Goal: Information Seeking & Learning: Learn about a topic

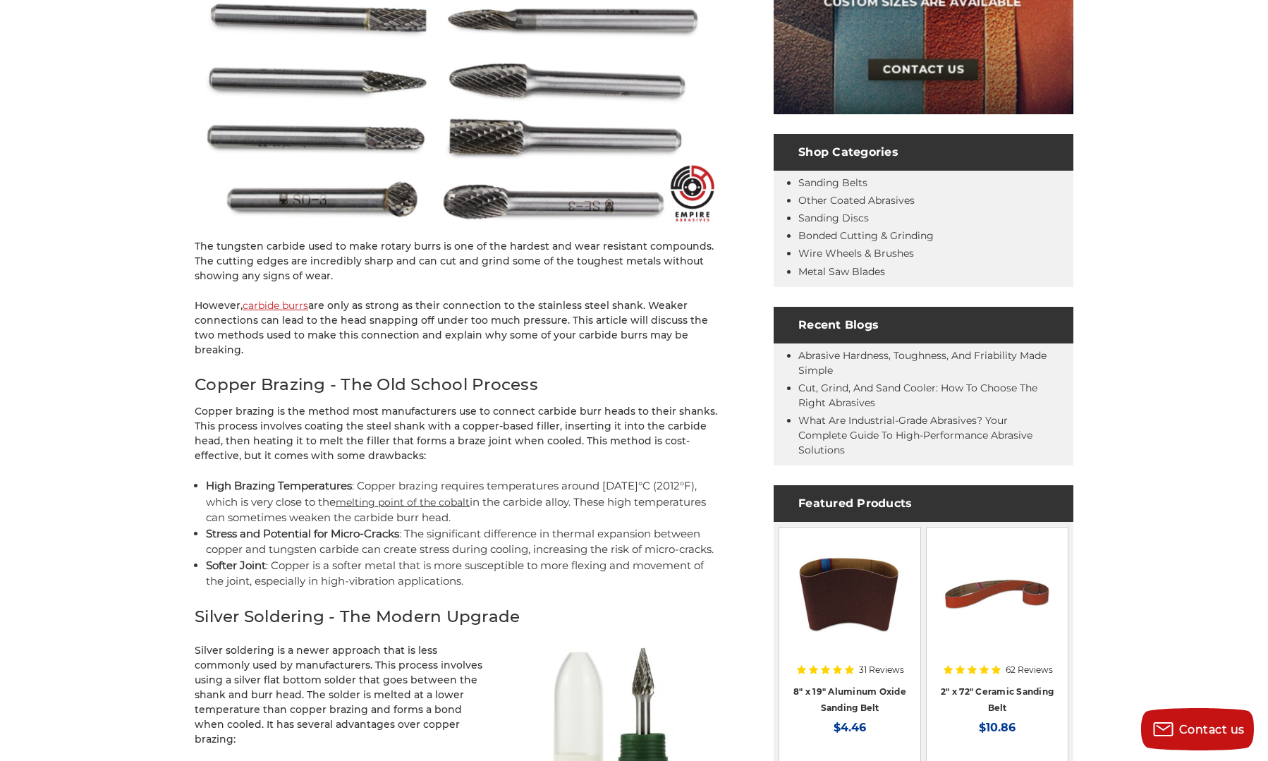
scroll to position [423, 0]
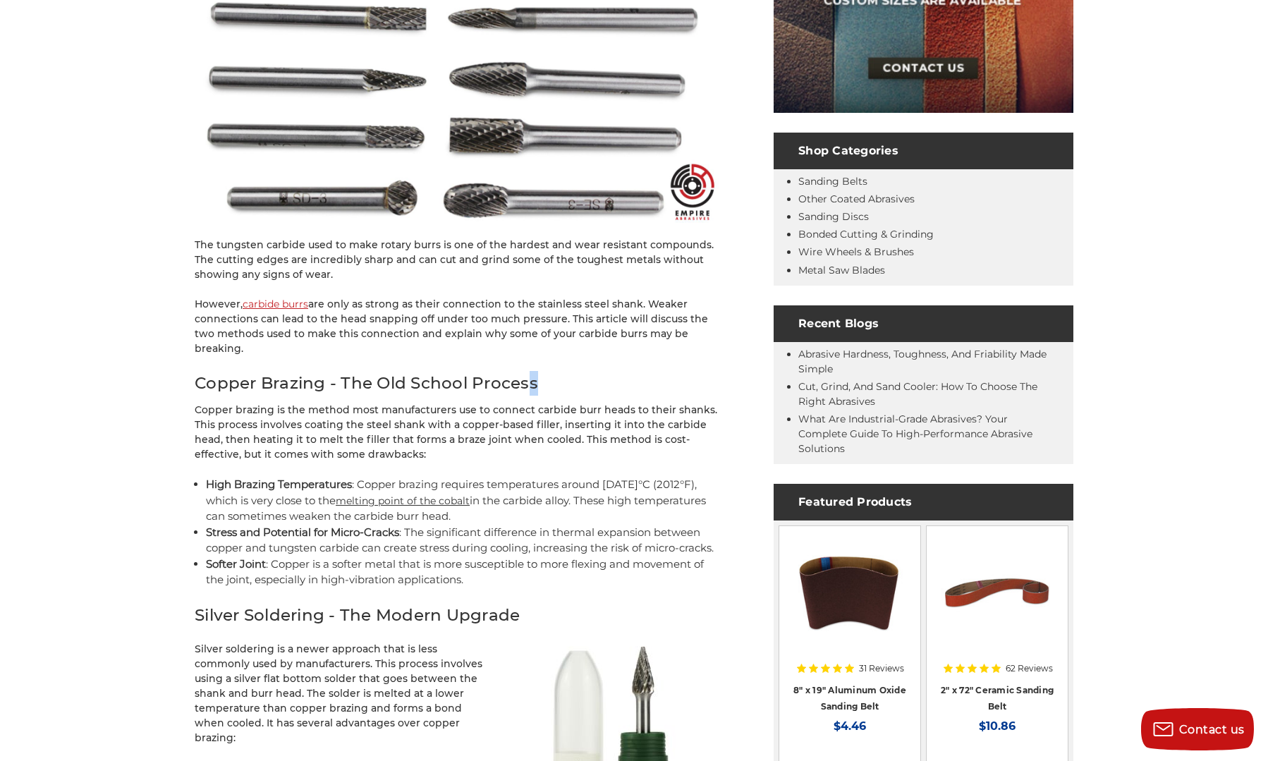
drag, startPoint x: 525, startPoint y: 370, endPoint x: 596, endPoint y: 398, distance: 77.3
click at [569, 371] on h2 "Copper Brazing - The Old School Process" at bounding box center [459, 383] width 529 height 25
click at [599, 404] on p "Copper brazing is the method most manufacturers use to connect carbide burr hea…" at bounding box center [459, 432] width 529 height 59
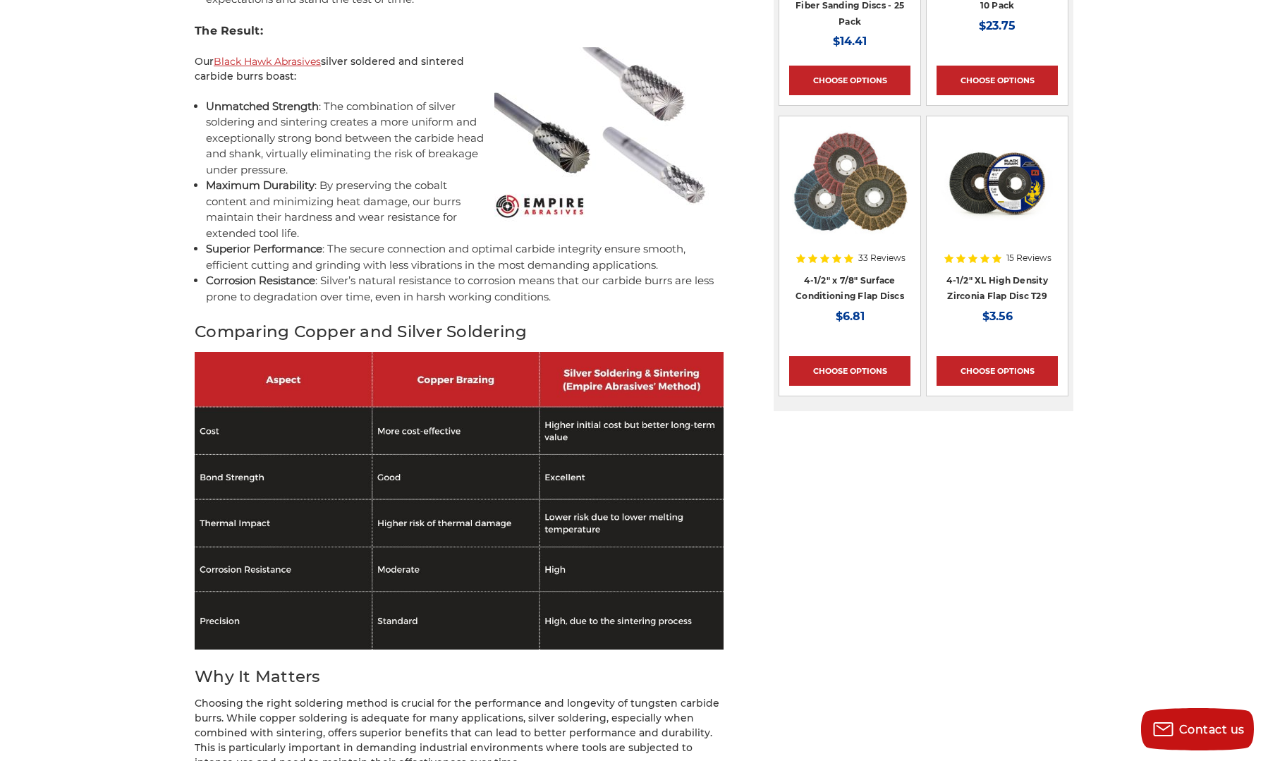
scroll to position [1833, 0]
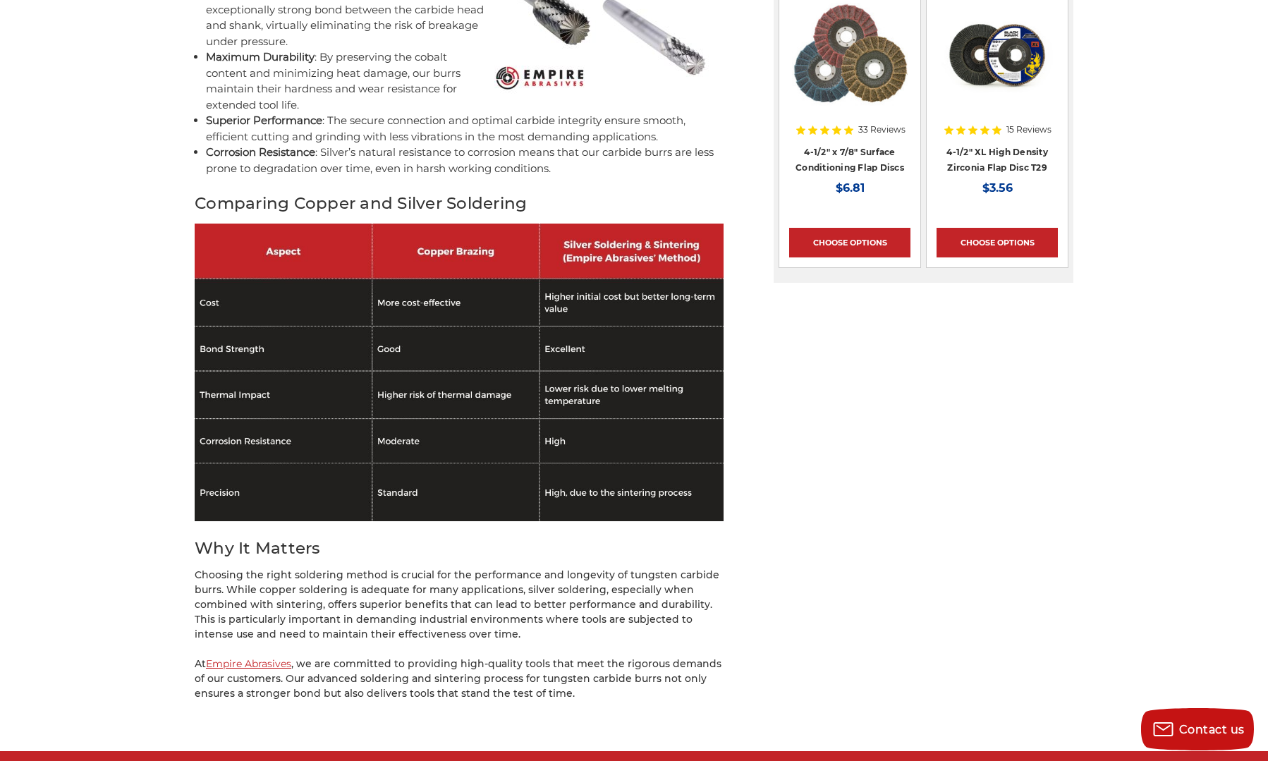
click at [656, 243] on img at bounding box center [459, 373] width 529 height 298
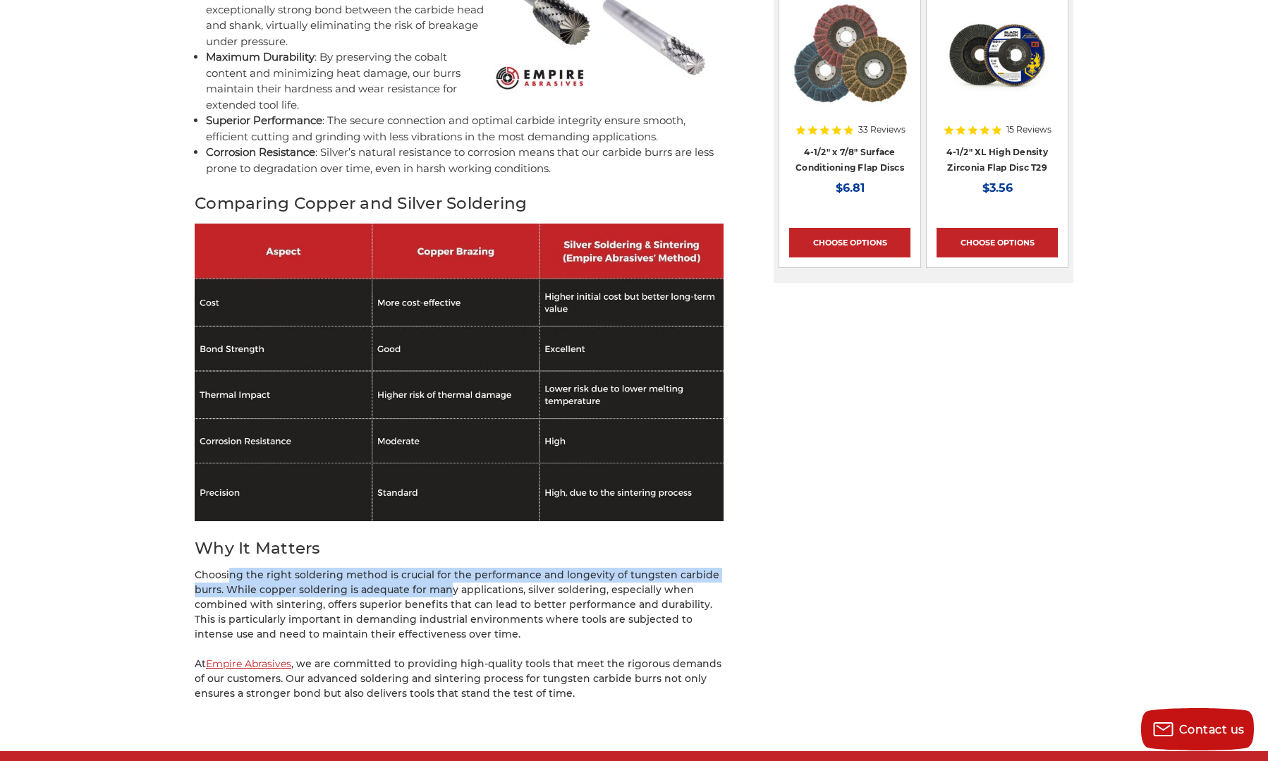
drag, startPoint x: 232, startPoint y: 565, endPoint x: 464, endPoint y: 595, distance: 233.9
click at [446, 583] on p "Choosing the right soldering method is crucial for the performance and longevit…" at bounding box center [459, 605] width 529 height 74
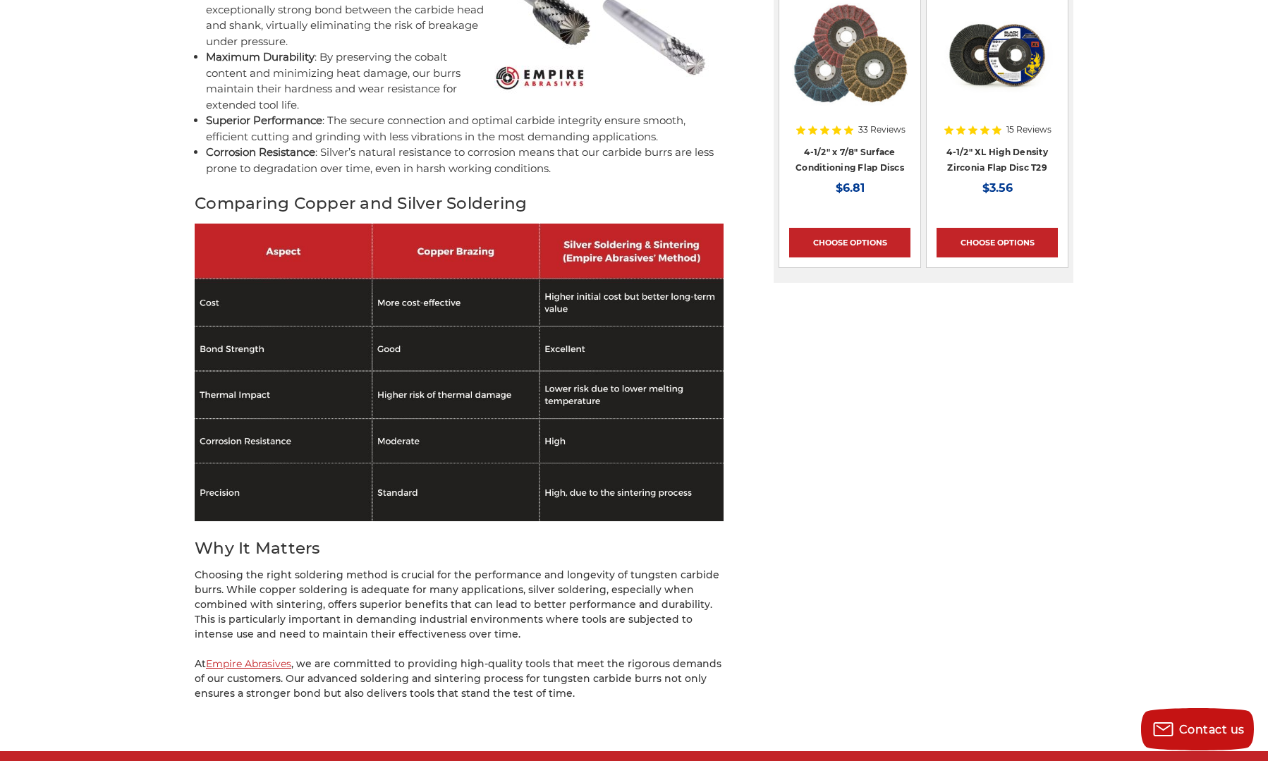
click at [465, 596] on p "Choosing the right soldering method is crucial for the performance and longevit…" at bounding box center [459, 605] width 529 height 74
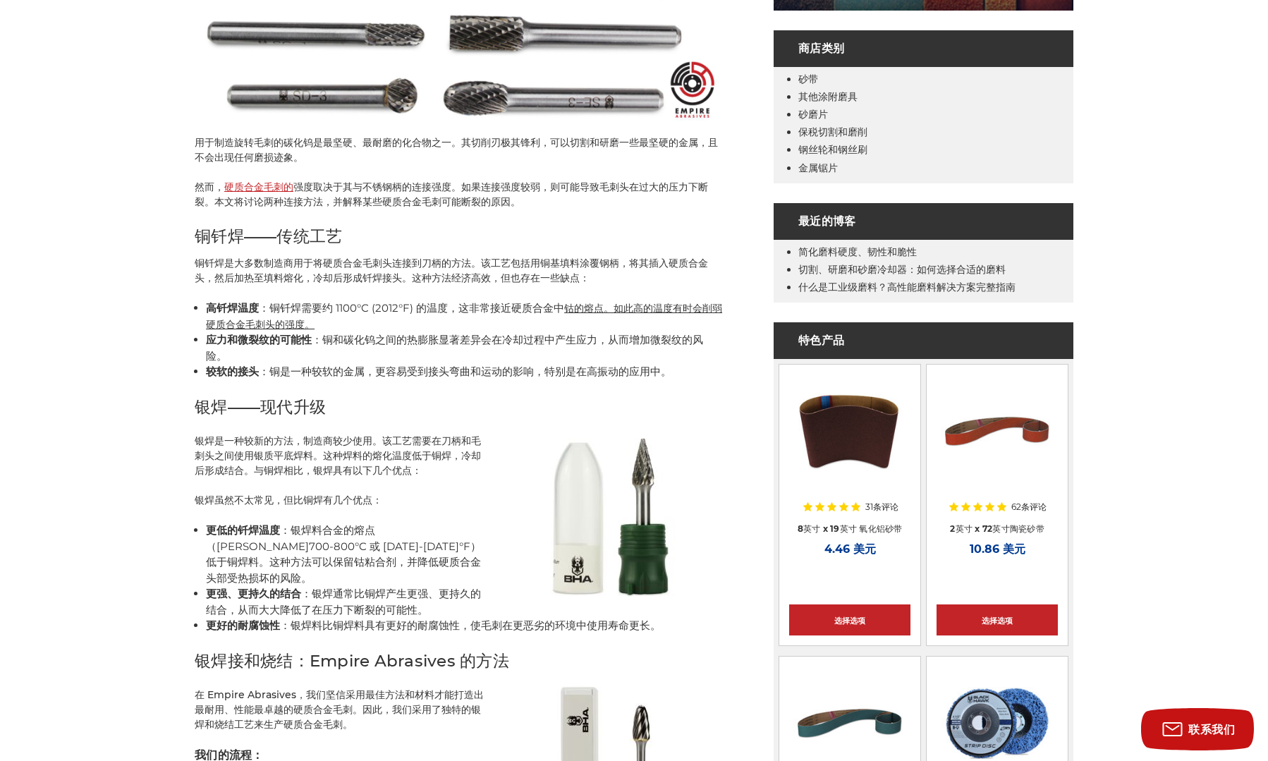
scroll to position [494, 0]
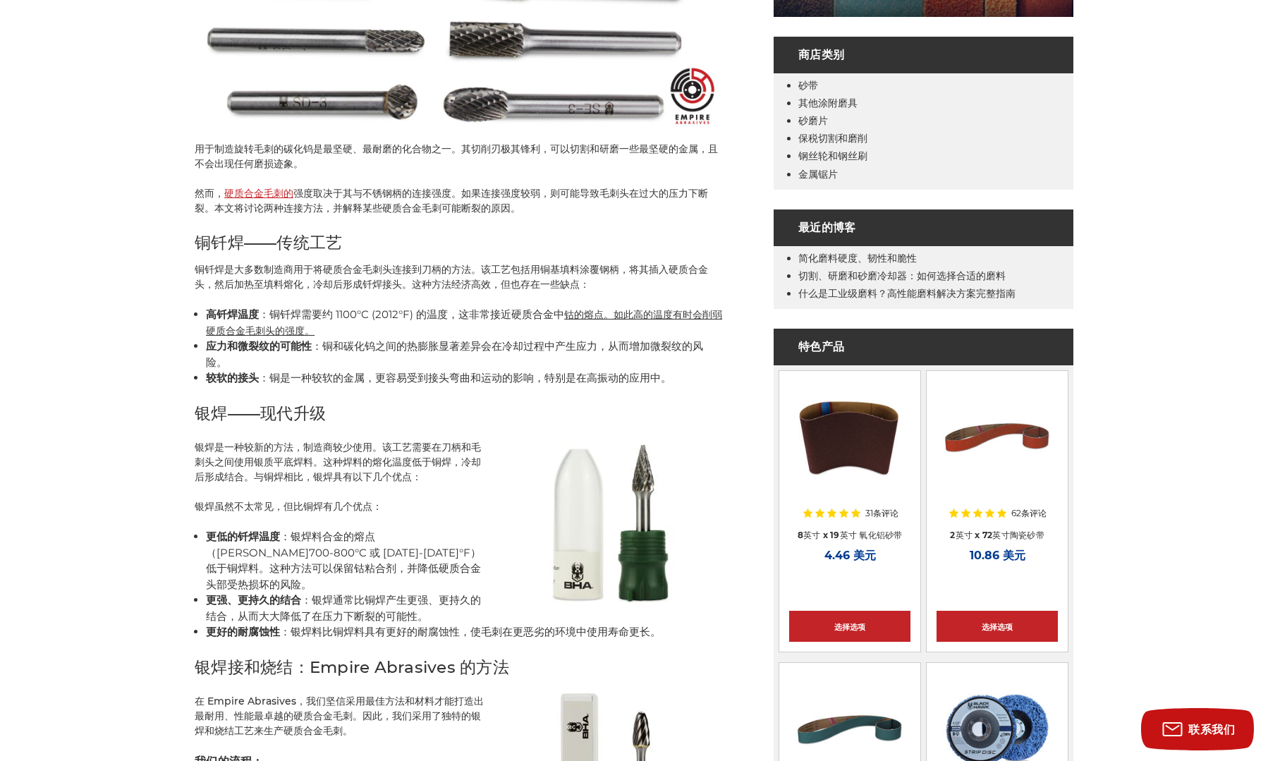
click at [400, 625] on font "：银焊料比铜焊料具有更好的耐腐蚀性，使毛刺在更恶劣的环境中使用寿命更长。" at bounding box center [470, 631] width 381 height 13
click at [360, 546] on font "：银焊料合金的熔点（[PERSON_NAME]700-800°C 或 [DATE]-[DATE]°F）低于铜焊料。这种方法可以保留钴粘合剂，并降低硬质合金头部…" at bounding box center [343, 560] width 275 height 61
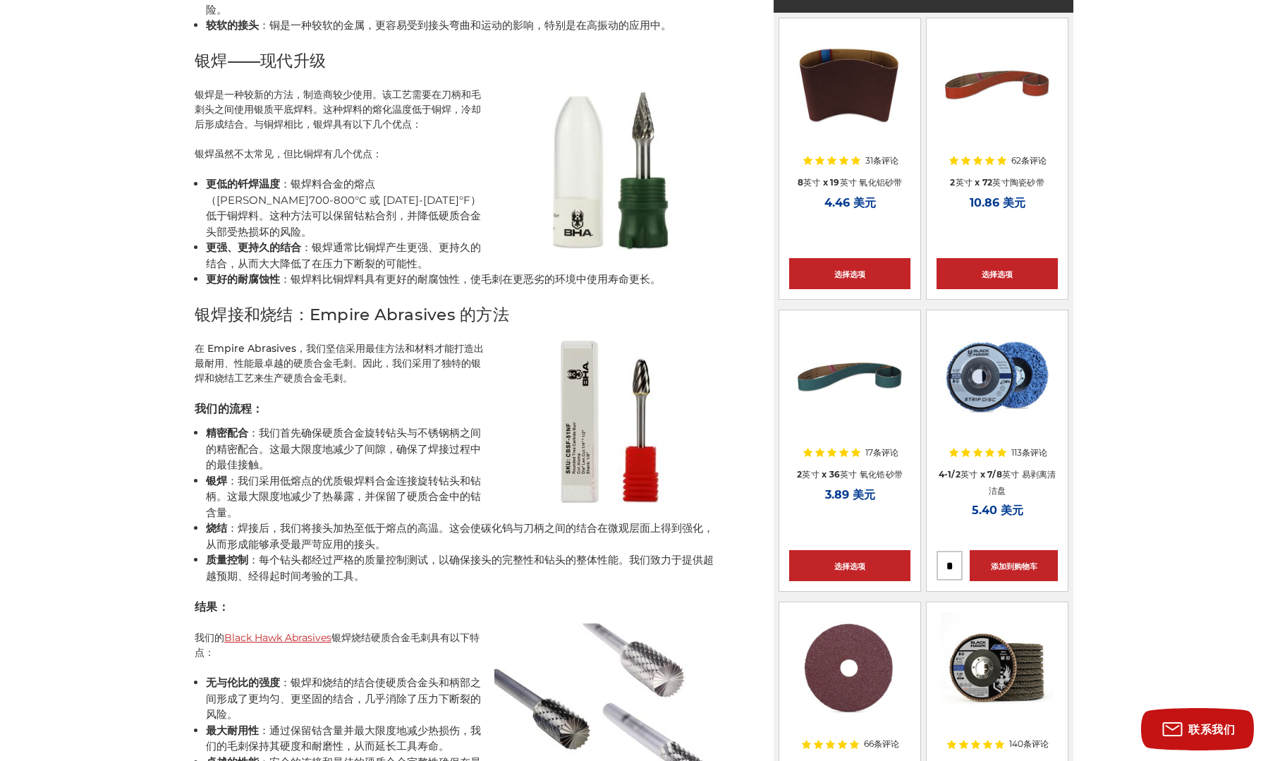
scroll to position [917, 0]
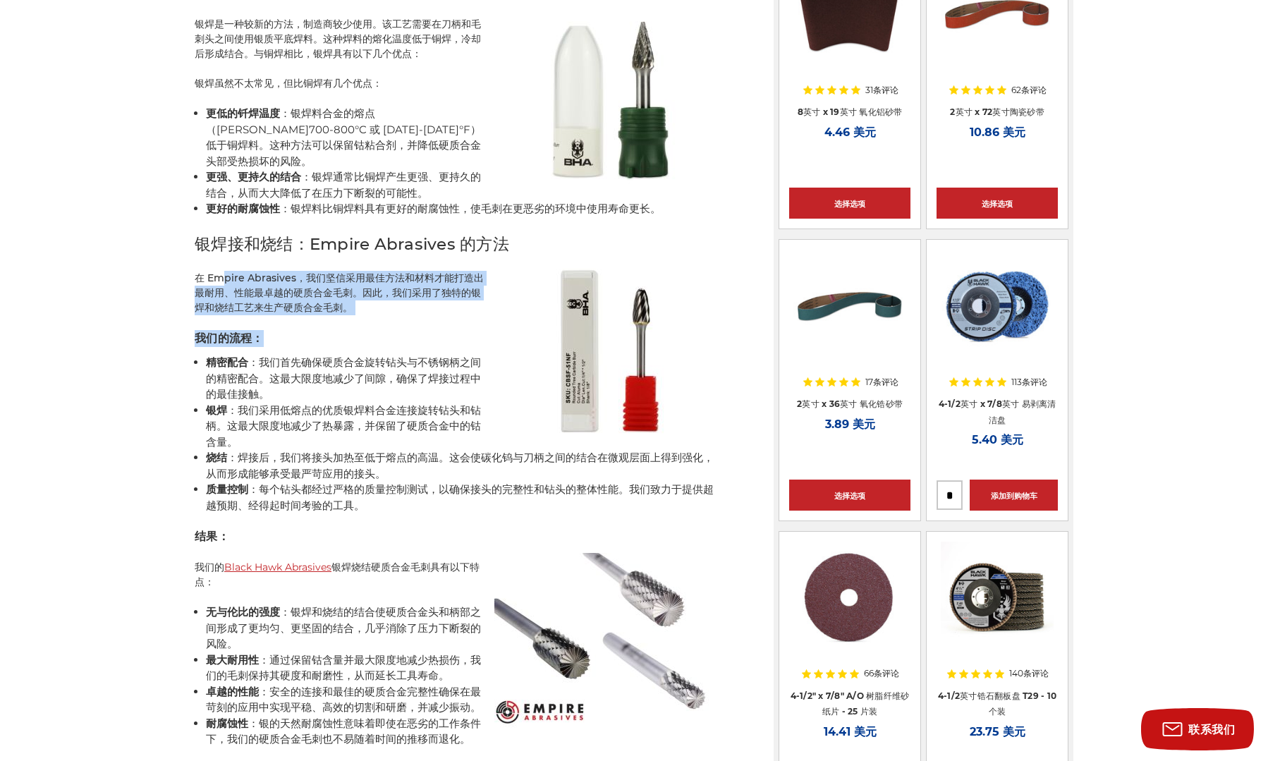
drag, startPoint x: 226, startPoint y: 281, endPoint x: 448, endPoint y: 326, distance: 227.2
click at [448, 326] on div "用于制造旋转毛刺的碳化钨是最坚硬、最耐磨的化合物之一。其切削刃极其锋利，可以切割和研磨一些最坚硬的金属，且不会出现任何磨损迹象。 然而， 硬质合金毛刺的 强度…" at bounding box center [459, 289] width 529 height 1876
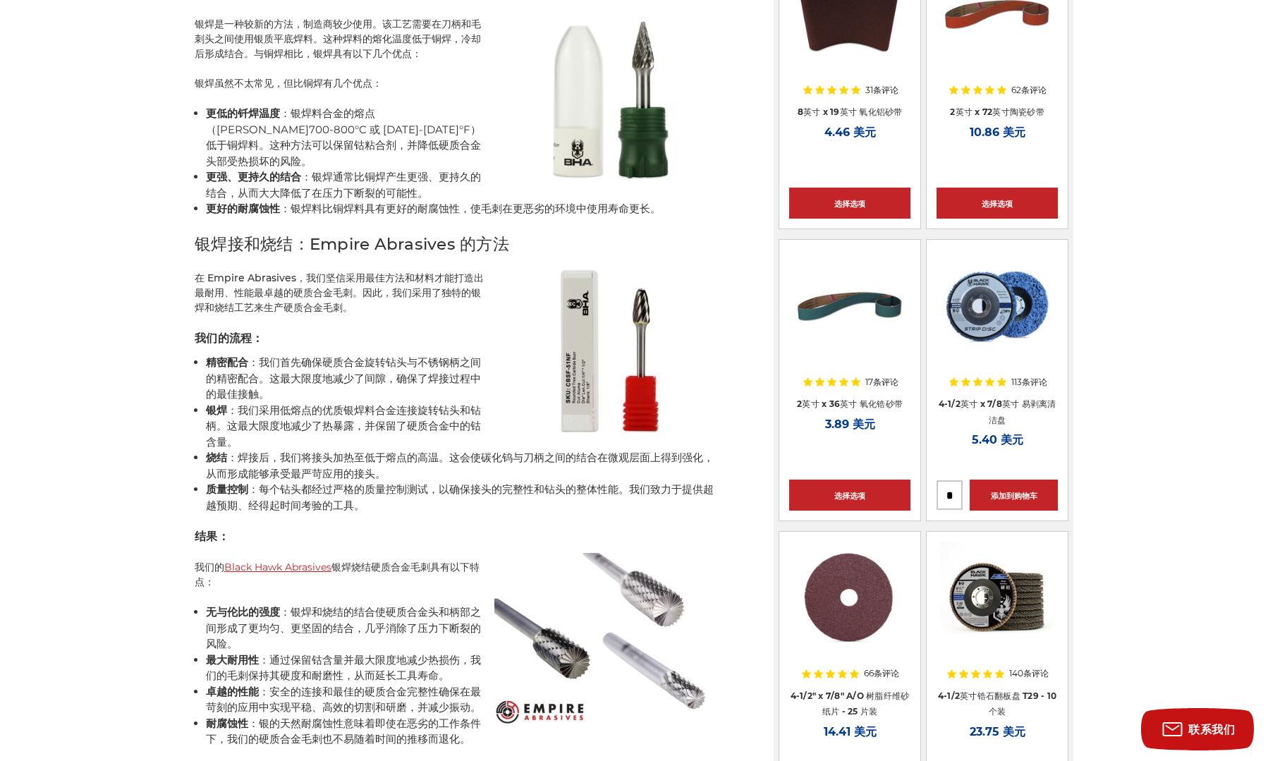
click at [412, 380] on font "：我们首先确保硬质合金旋转钻头与不锈钢柄之间的精密配合。这最大限度地减少了间隙，确保了焊接过程中的最佳接触。" at bounding box center [343, 377] width 275 height 45
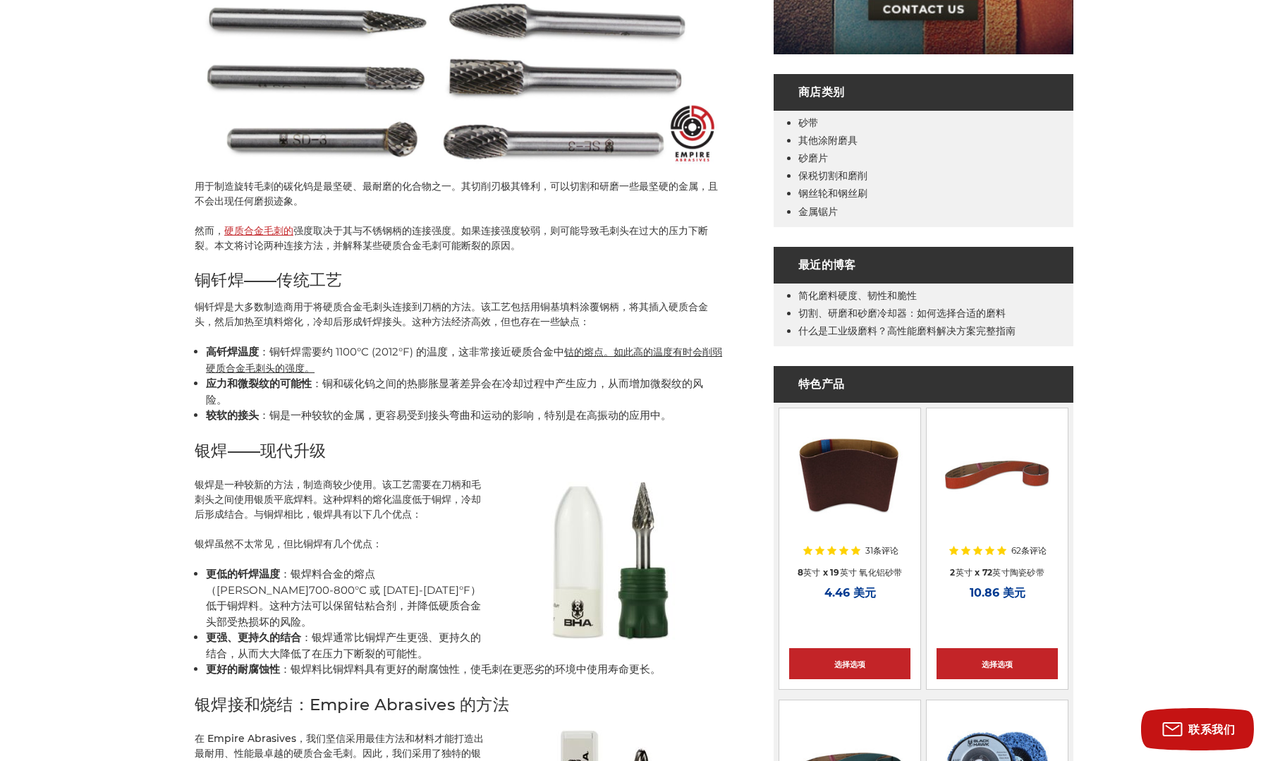
scroll to position [423, 0]
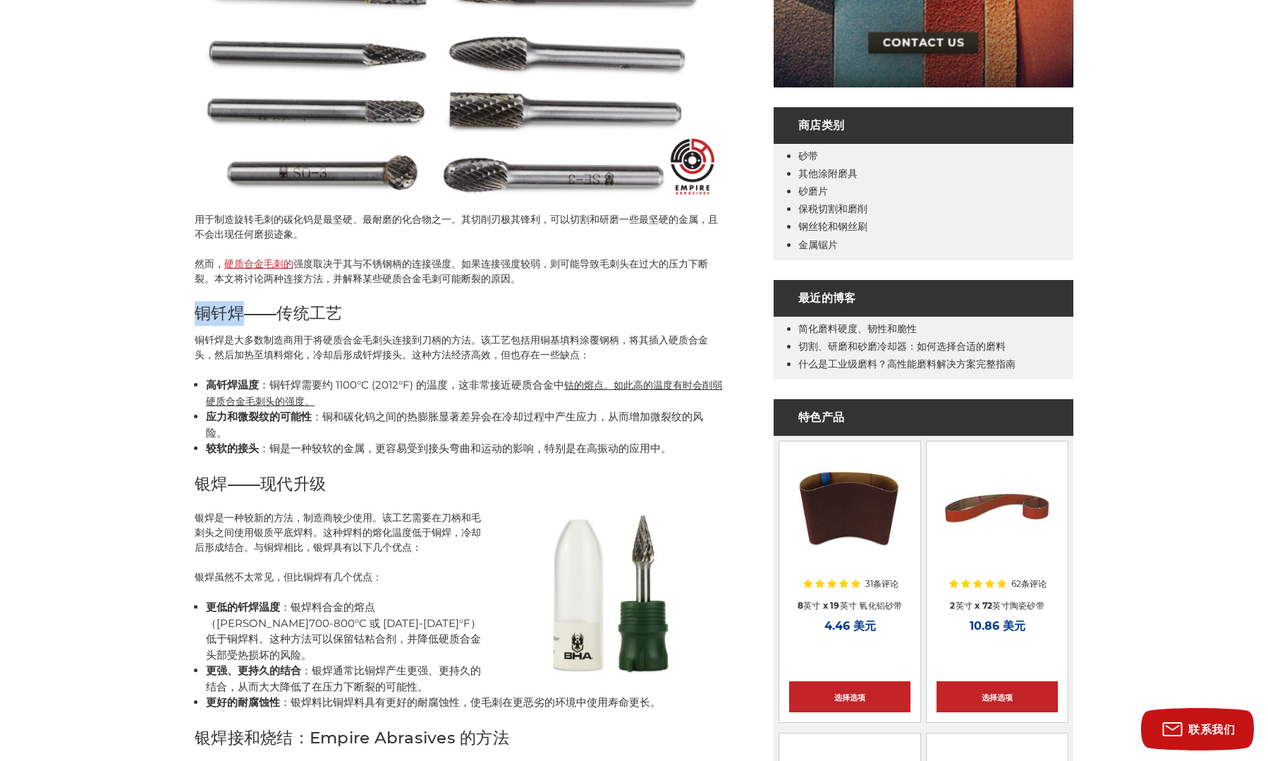
drag, startPoint x: 196, startPoint y: 308, endPoint x: 243, endPoint y: 312, distance: 47.4
click at [243, 312] on font "铜钎焊——传统工艺" at bounding box center [268, 313] width 147 height 20
copy font "铜钎焊"
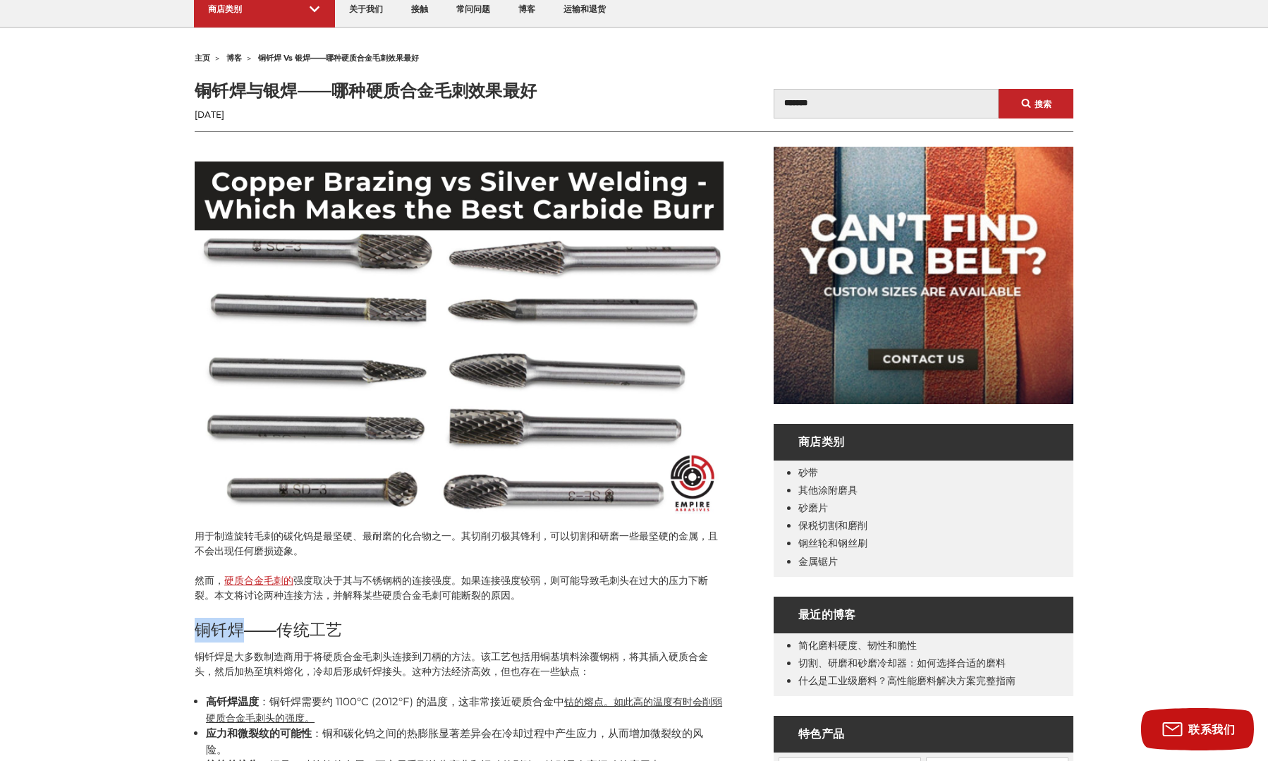
scroll to position [0, 0]
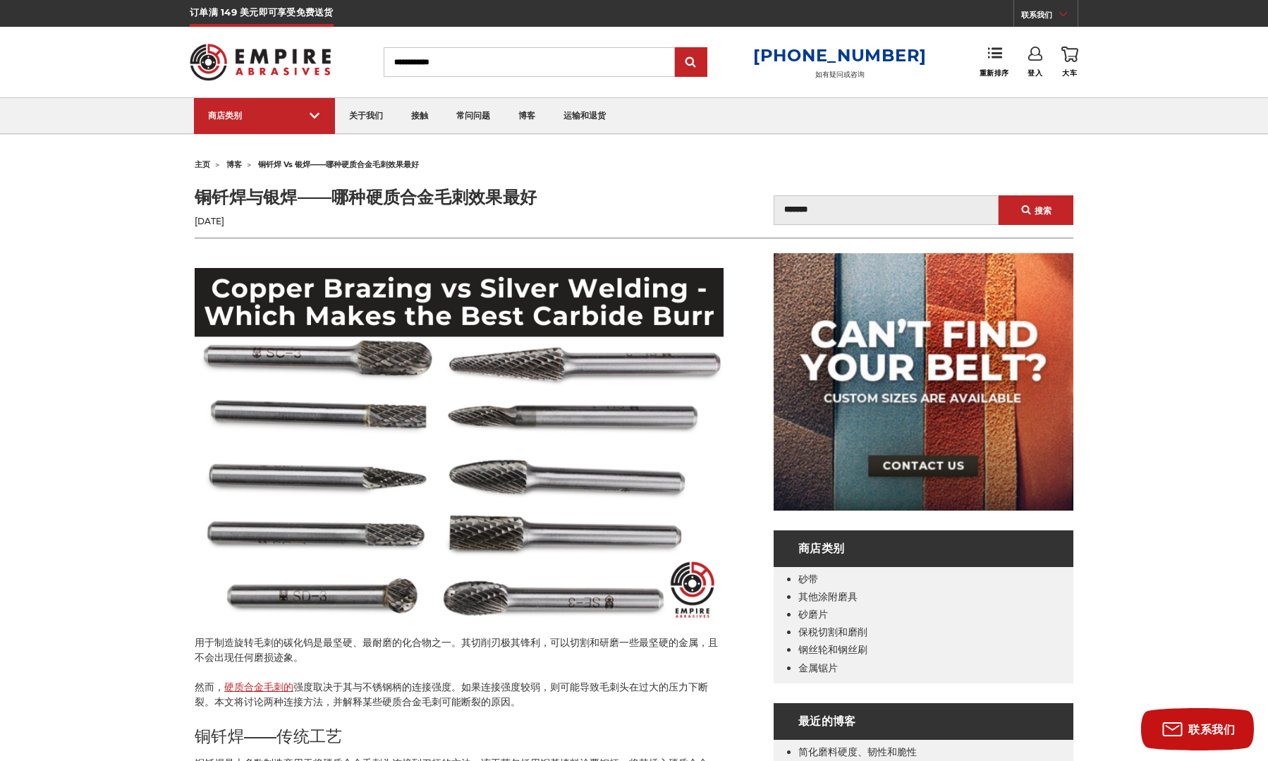
click at [492, 201] on font "铜钎焊与银焊——哪种硬质合金毛刺效果最好" at bounding box center [366, 197] width 342 height 20
copy div "铜钎焊与银焊——哪种硬质合金毛刺效果最好"
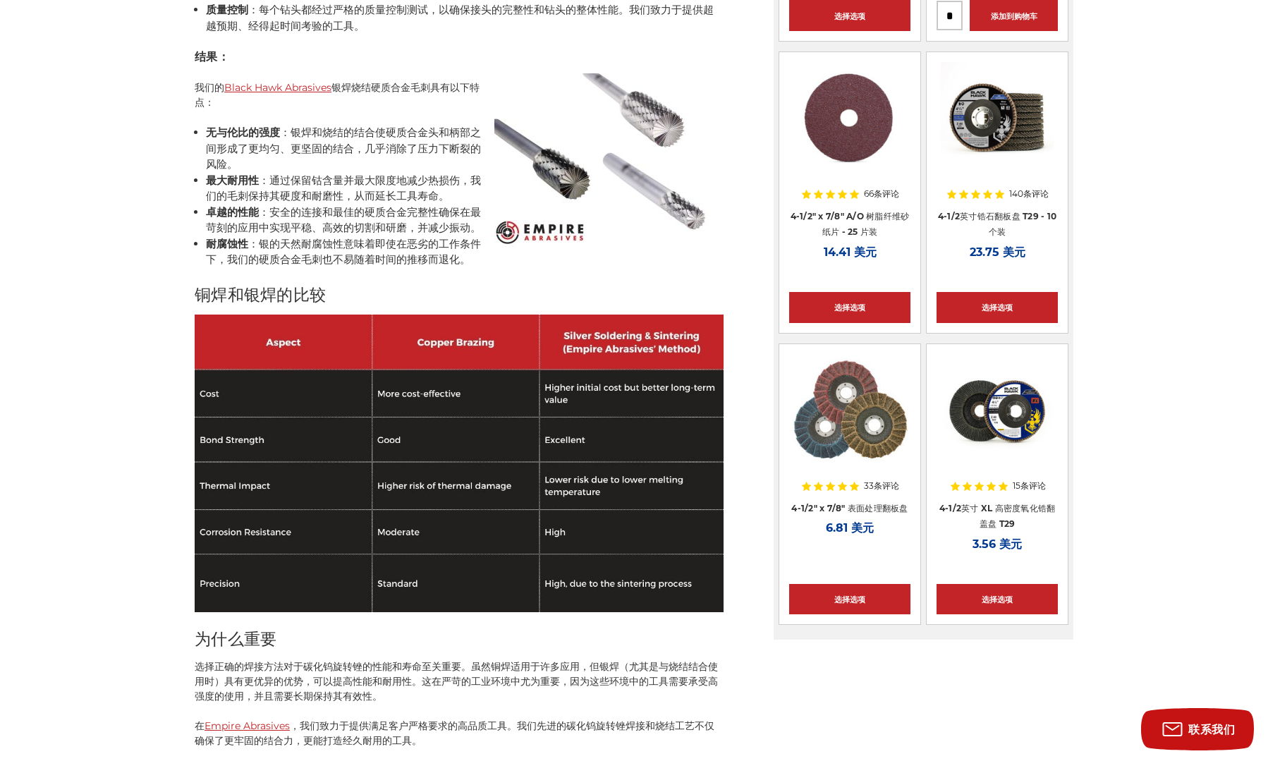
scroll to position [1269, 0]
